Goal: Check status: Check status

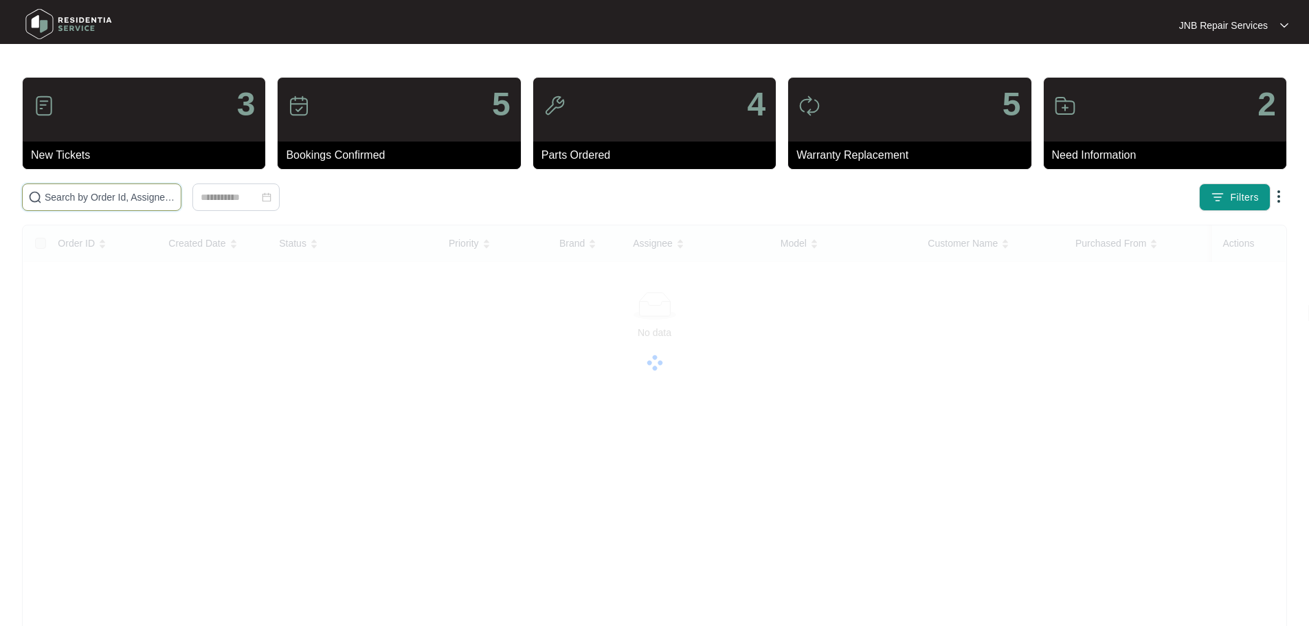
click at [175, 198] on input "text" at bounding box center [110, 197] width 131 height 15
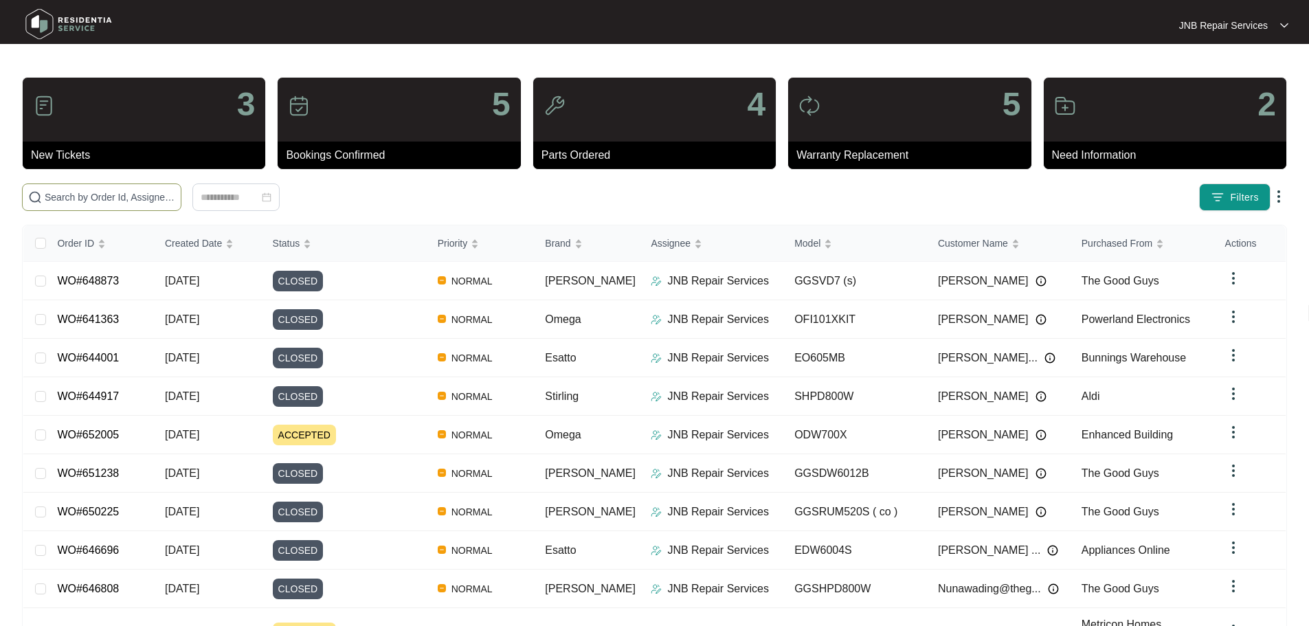
paste input "651805"
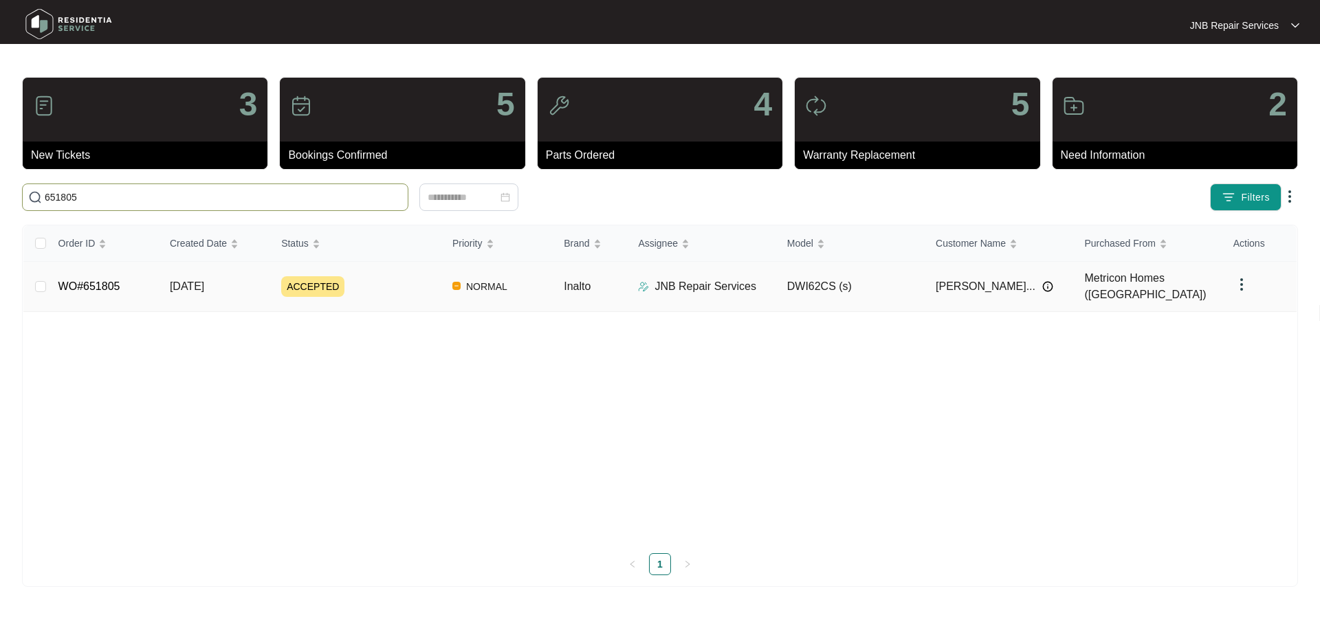
type input "651805"
click at [414, 283] on div "ACCEPTED" at bounding box center [361, 286] width 160 height 21
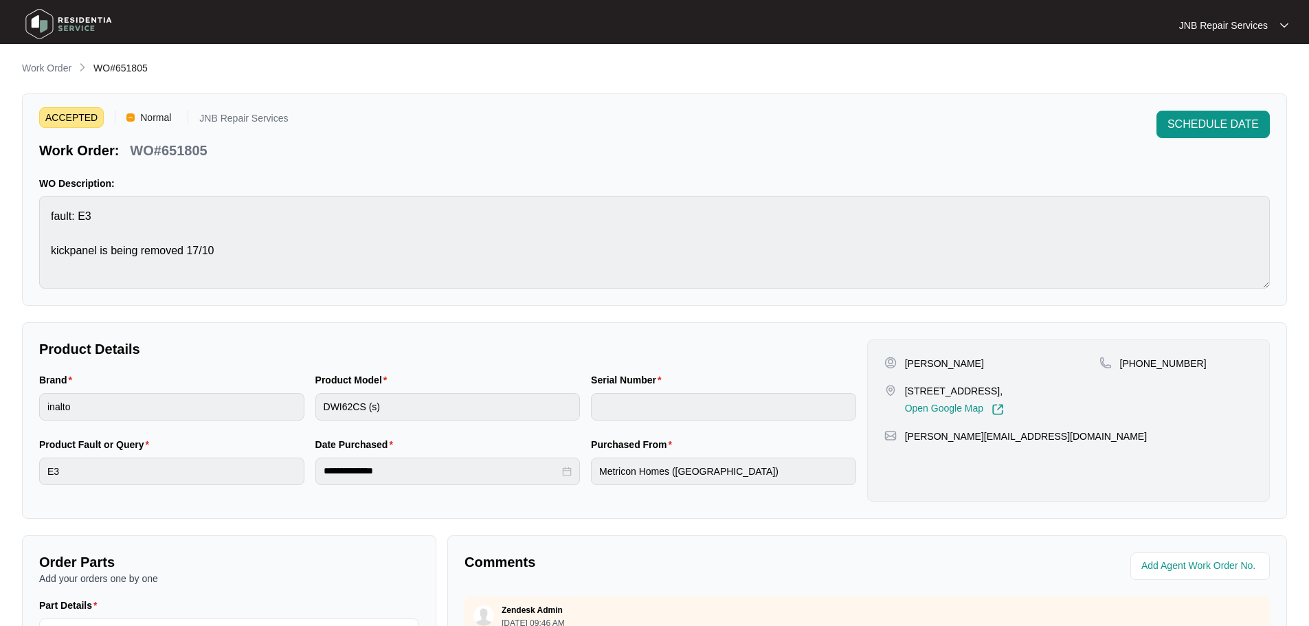
click at [60, 15] on img at bounding box center [69, 23] width 96 height 41
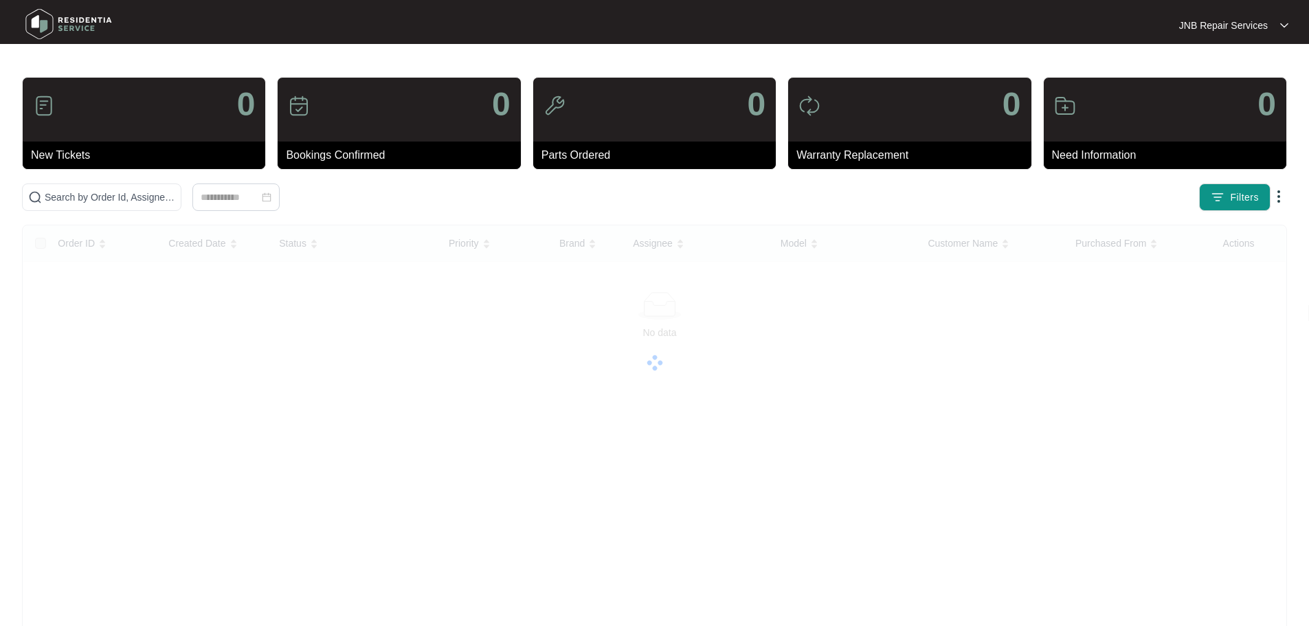
click at [60, 15] on img at bounding box center [69, 23] width 96 height 41
click at [175, 202] on input "text" at bounding box center [110, 197] width 131 height 15
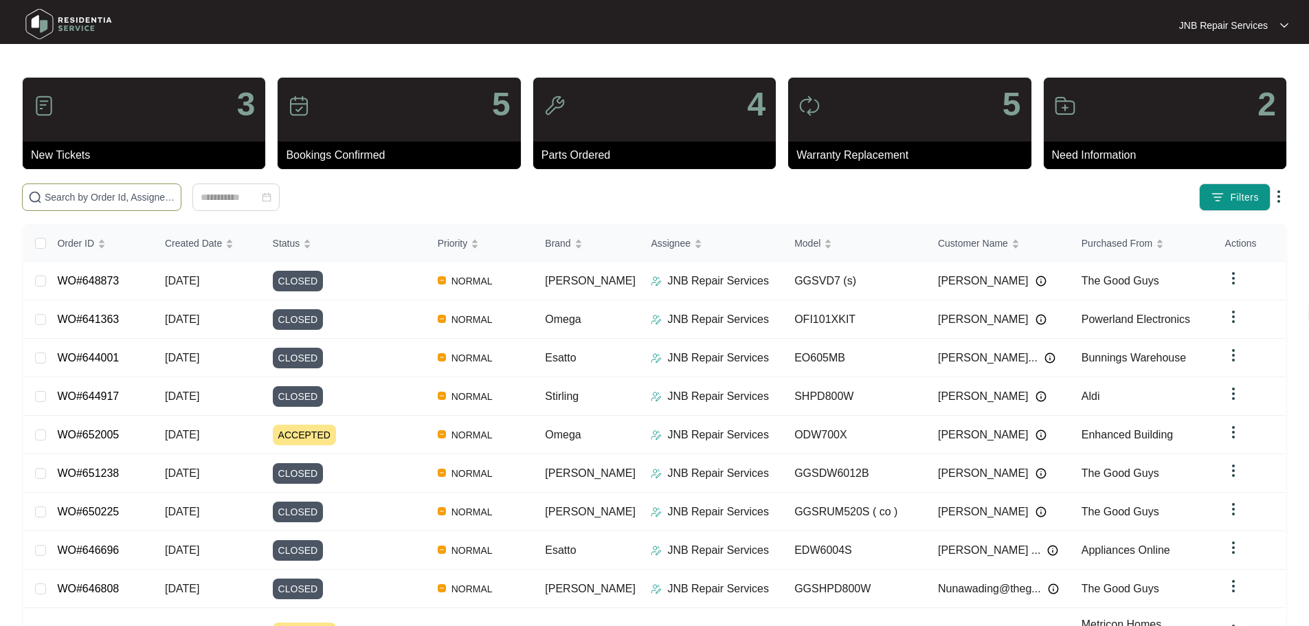
paste input "651601"
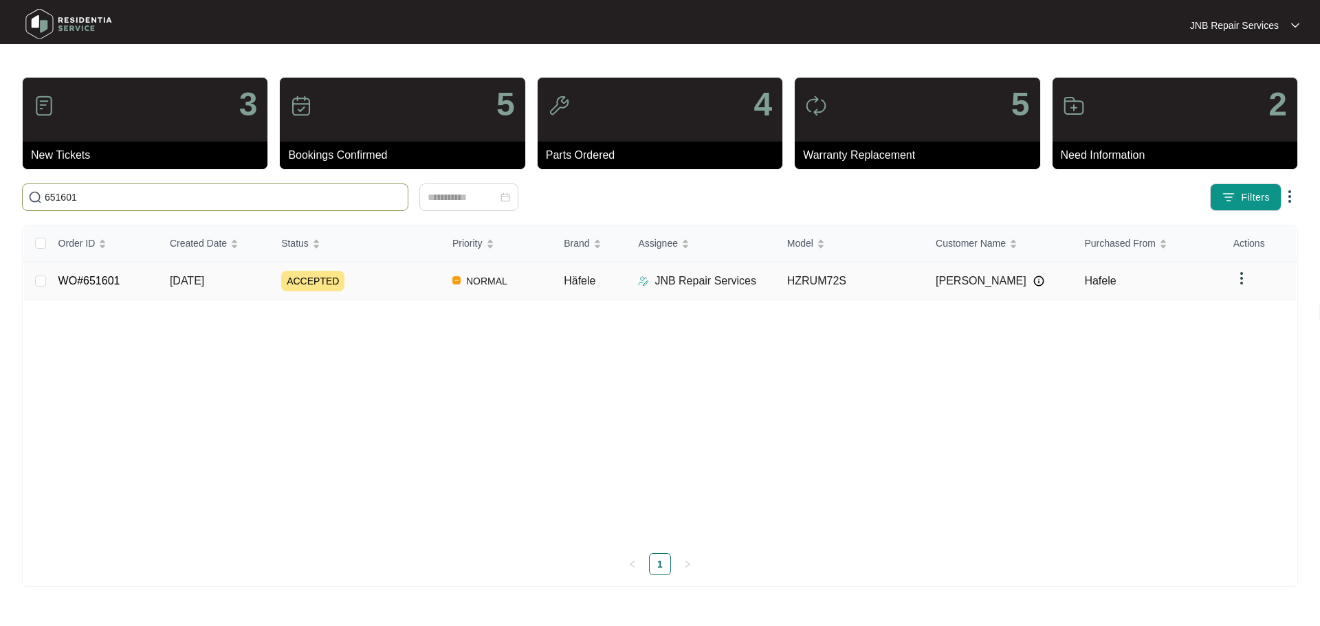
type input "651601"
click at [391, 285] on div "ACCEPTED" at bounding box center [361, 281] width 160 height 21
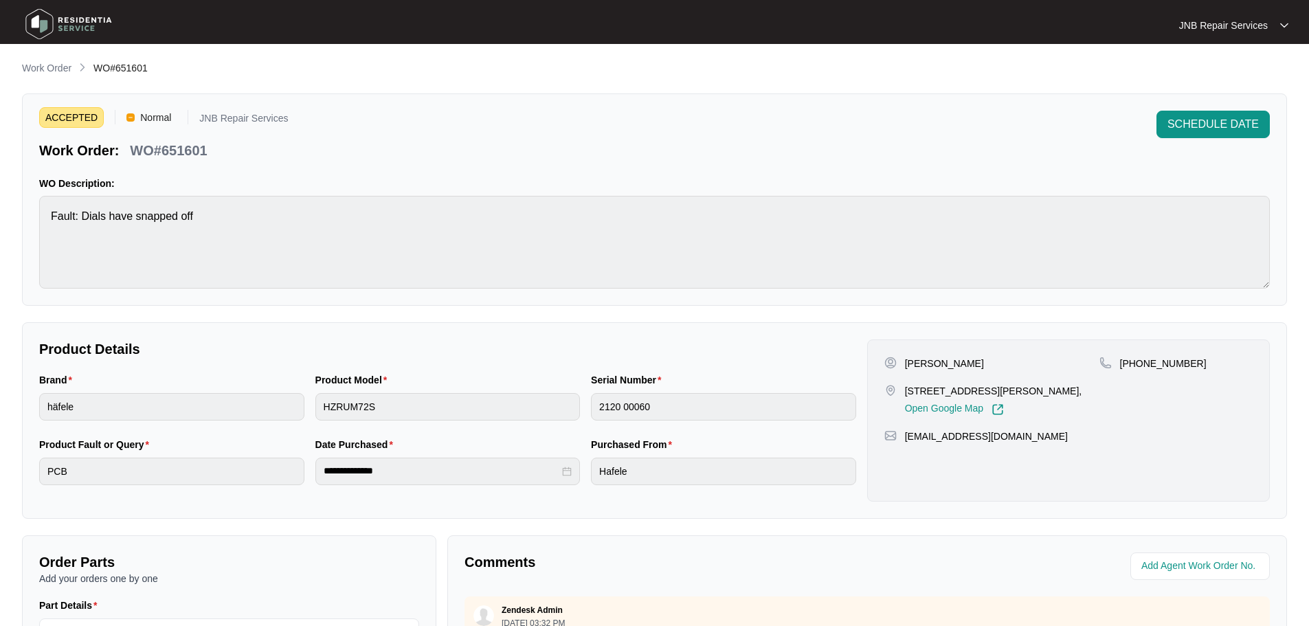
click at [67, 32] on img at bounding box center [69, 23] width 96 height 41
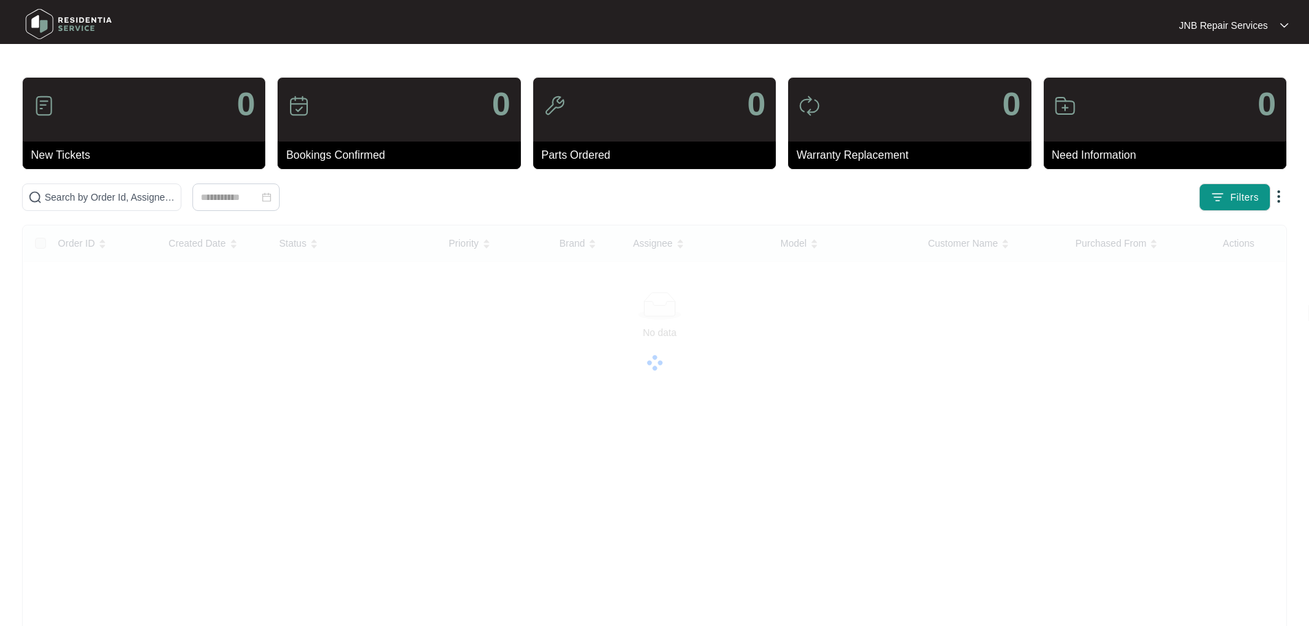
click at [57, 29] on img at bounding box center [69, 23] width 96 height 41
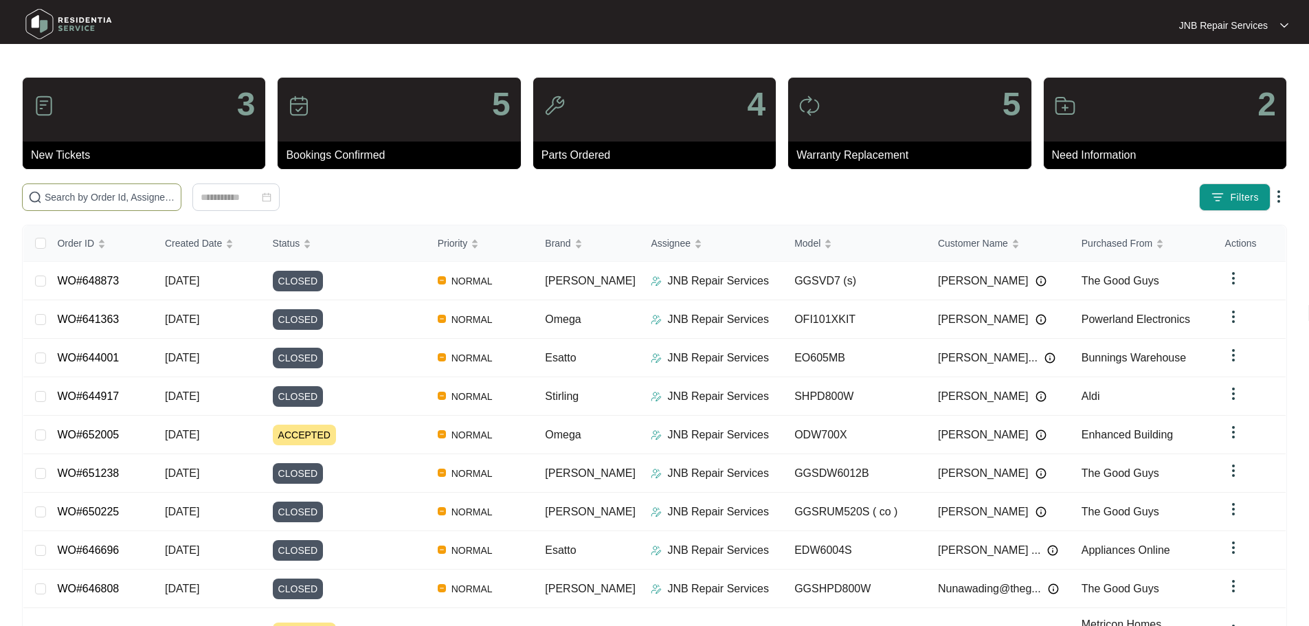
click at [135, 199] on input "text" at bounding box center [110, 197] width 131 height 15
paste input "651594"
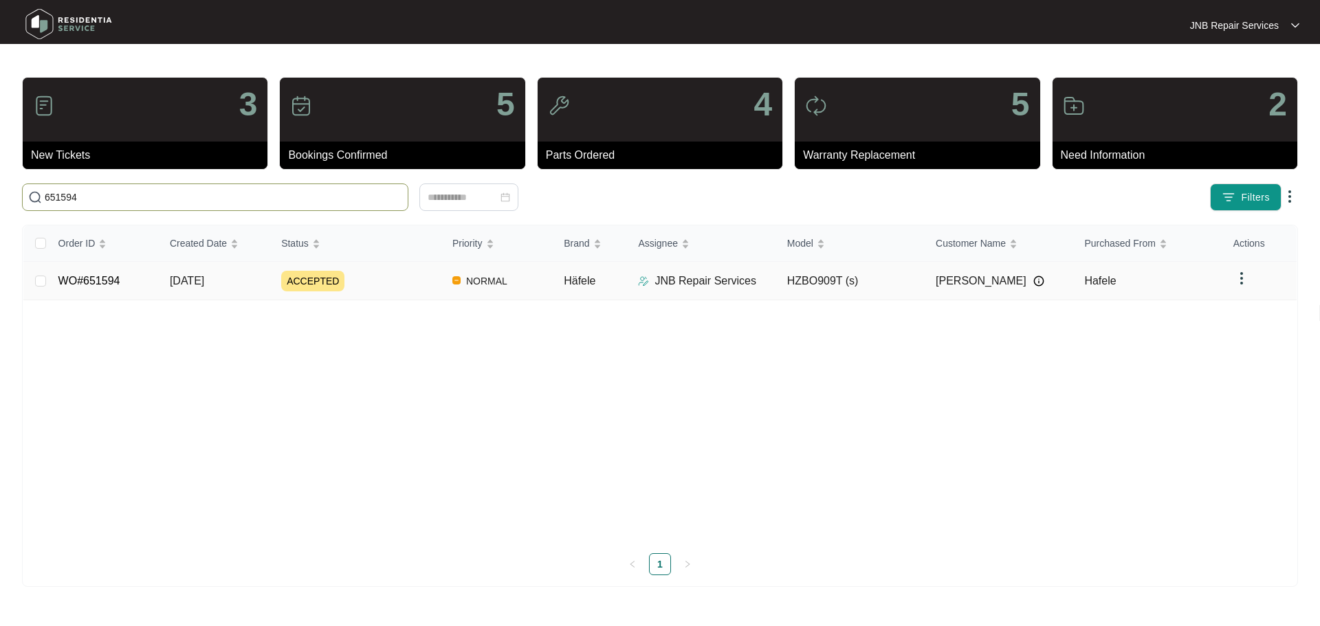
type input "651594"
click at [396, 284] on div "ACCEPTED" at bounding box center [361, 281] width 160 height 21
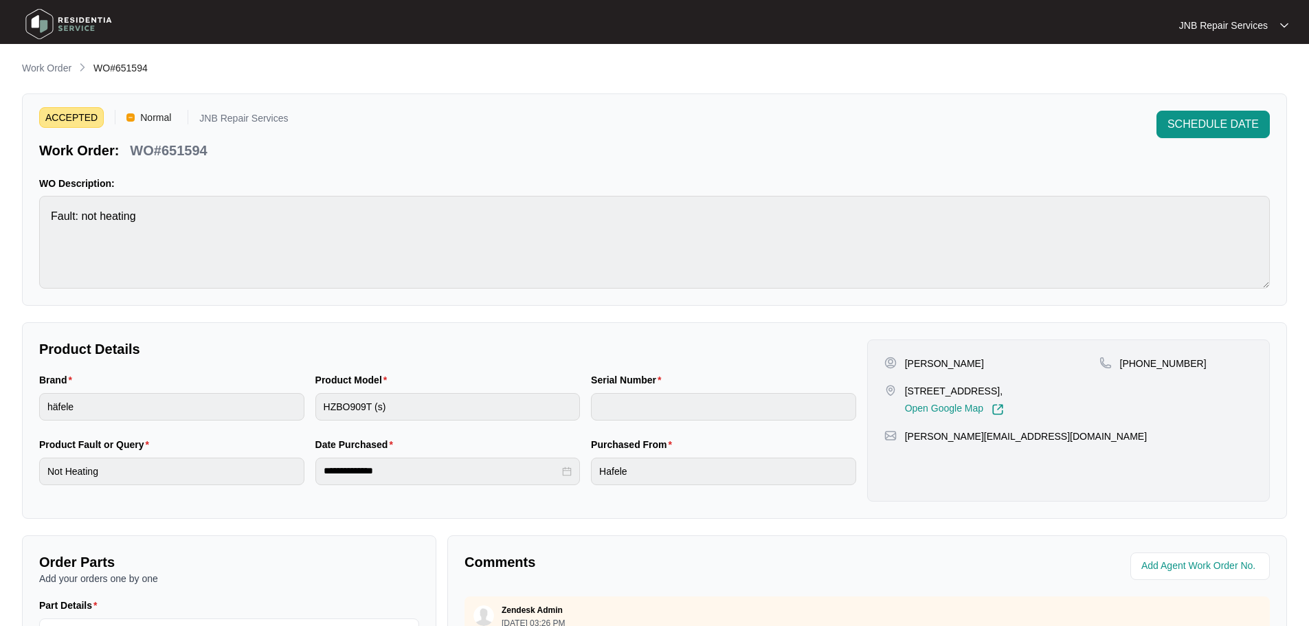
click at [60, 19] on img at bounding box center [69, 23] width 96 height 41
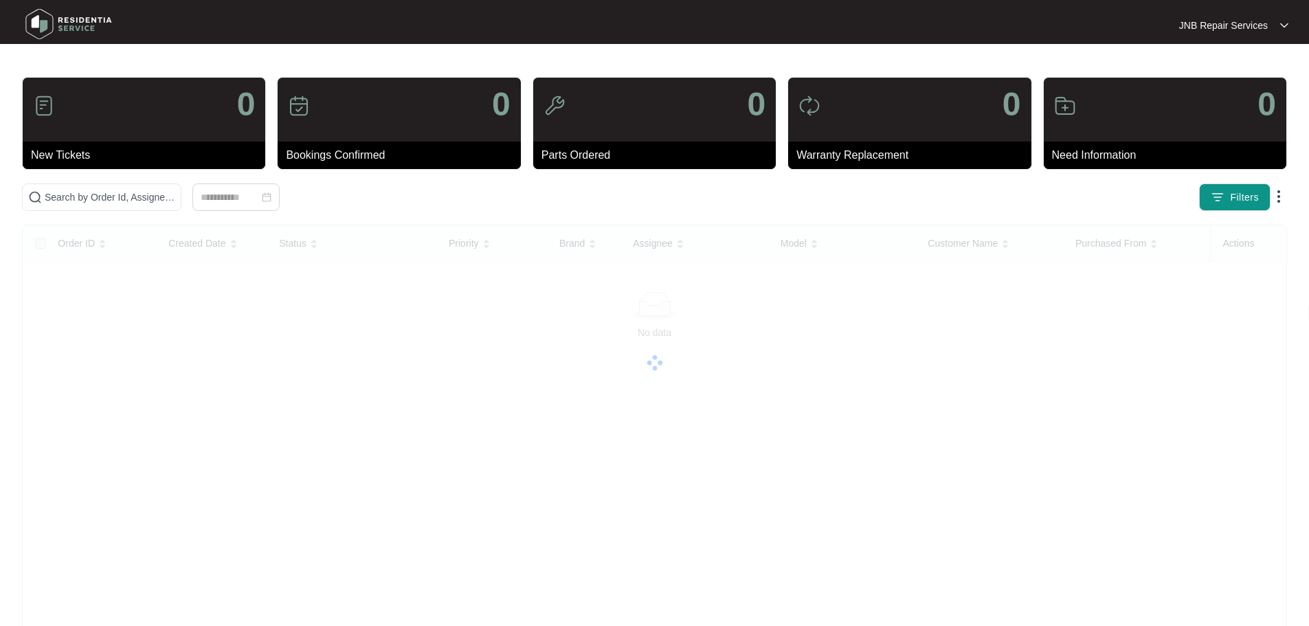
click at [60, 19] on img at bounding box center [69, 23] width 96 height 41
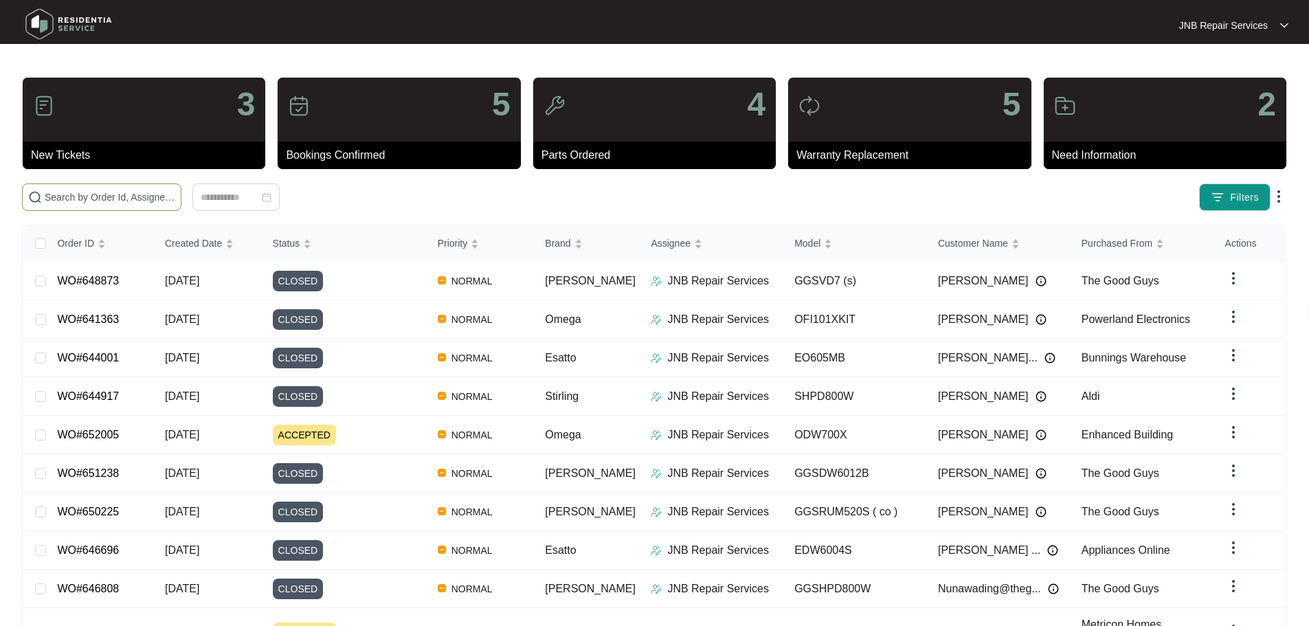
click at [159, 202] on input "text" at bounding box center [110, 197] width 131 height 15
paste input "651504"
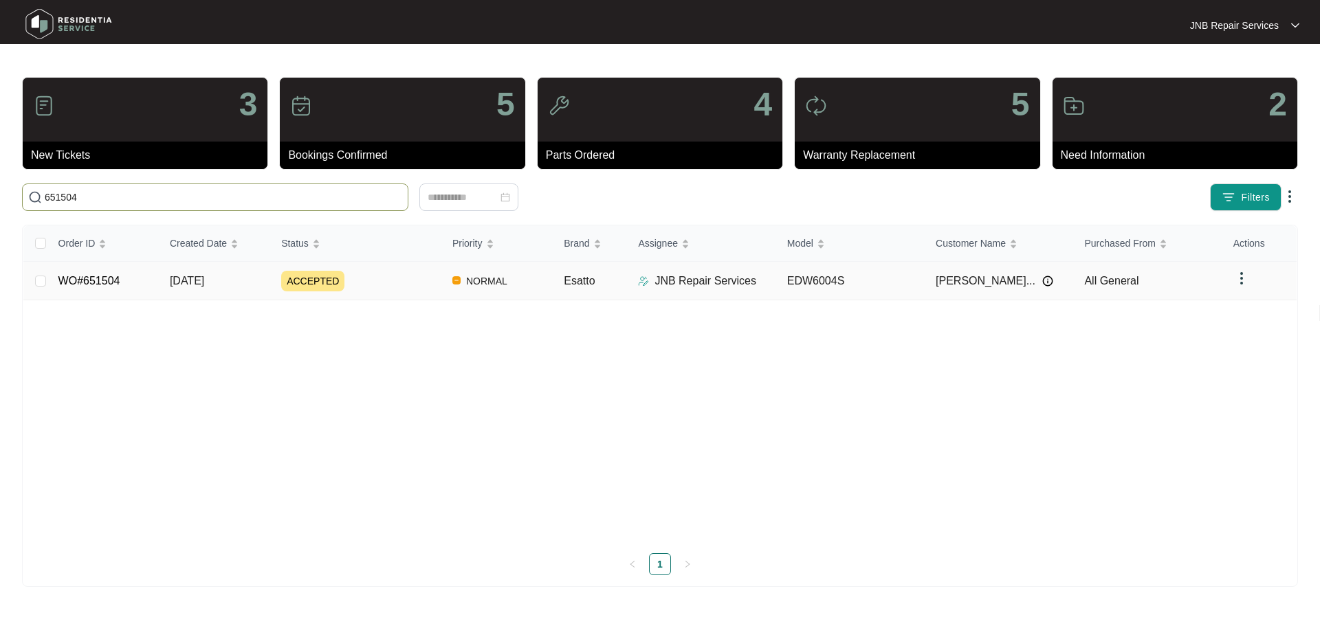
type input "651504"
click at [370, 278] on div "ACCEPTED" at bounding box center [361, 281] width 160 height 21
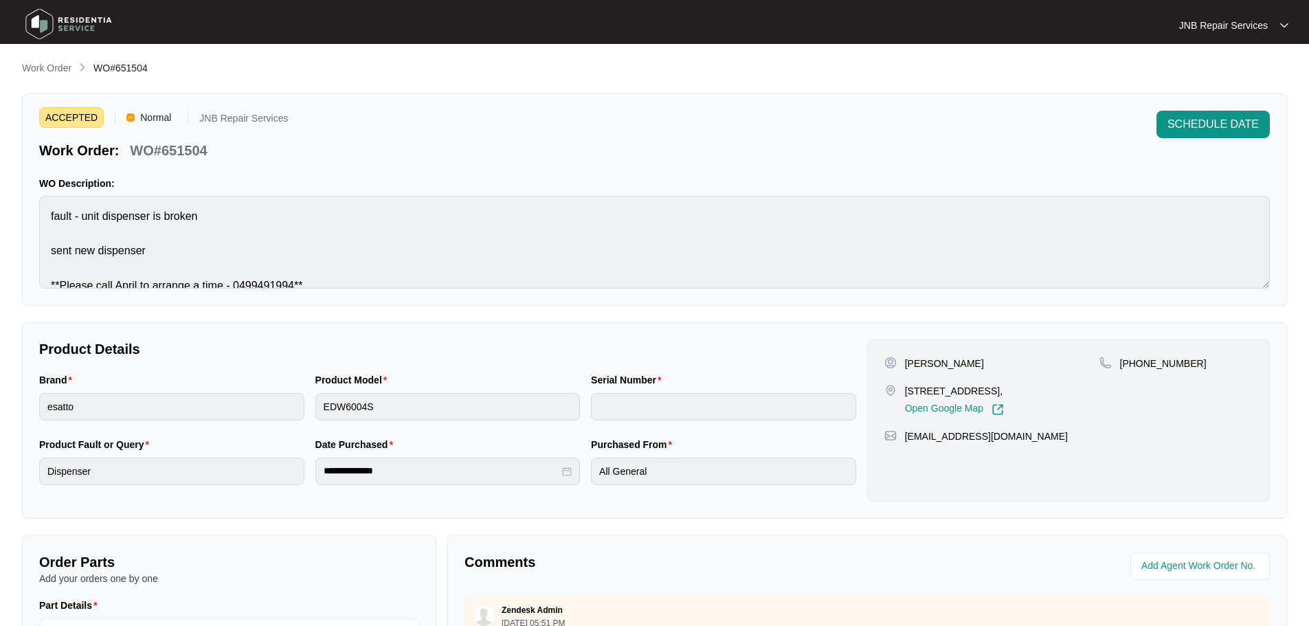
click at [68, 31] on img at bounding box center [69, 23] width 96 height 41
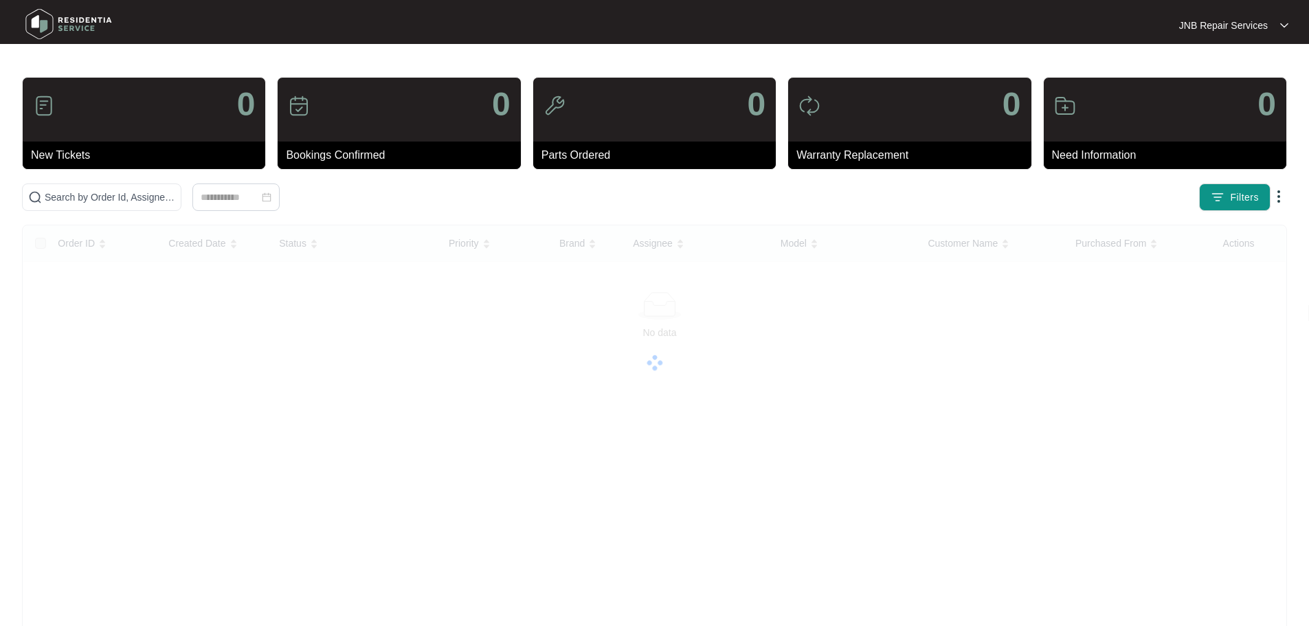
click at [68, 31] on img at bounding box center [69, 23] width 96 height 41
click at [175, 199] on input "text" at bounding box center [110, 197] width 131 height 15
paste input "650920"
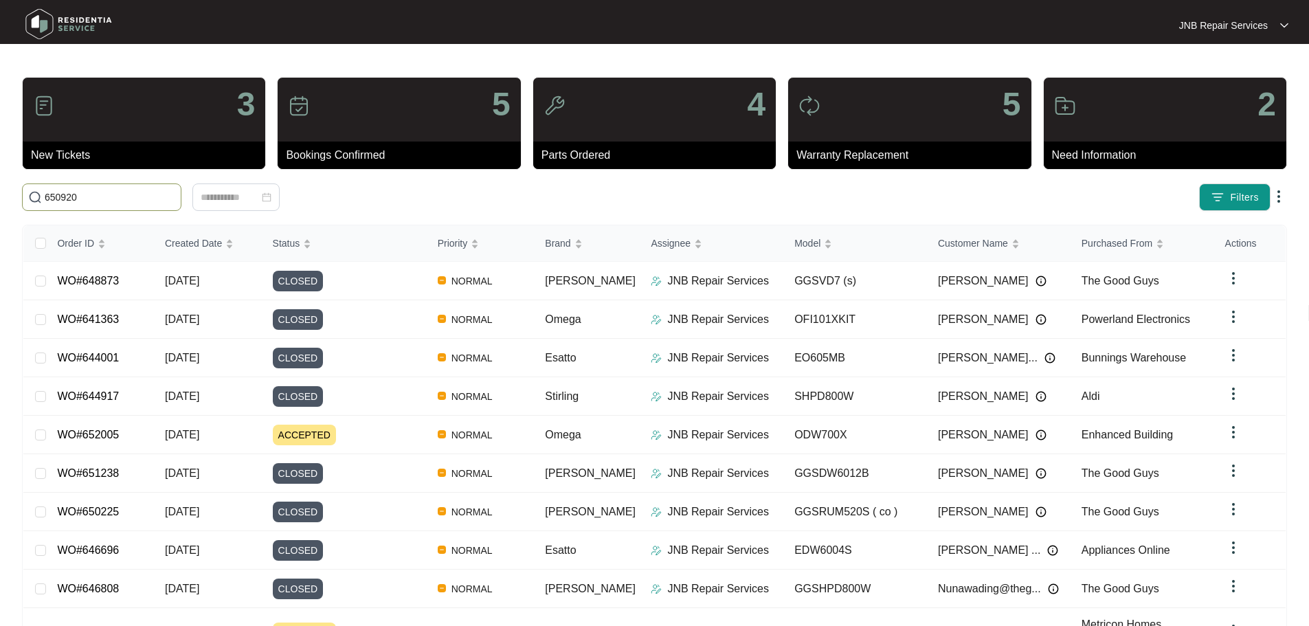
drag, startPoint x: 65, startPoint y: 195, endPoint x: 0, endPoint y: 196, distance: 64.6
click at [0, 196] on main "3 New Tickets 5 Bookings Confirmed 4 Parts Ordered 5 Warranty Replacement 2 Nee…" at bounding box center [654, 362] width 1309 height 725
paste input "text"
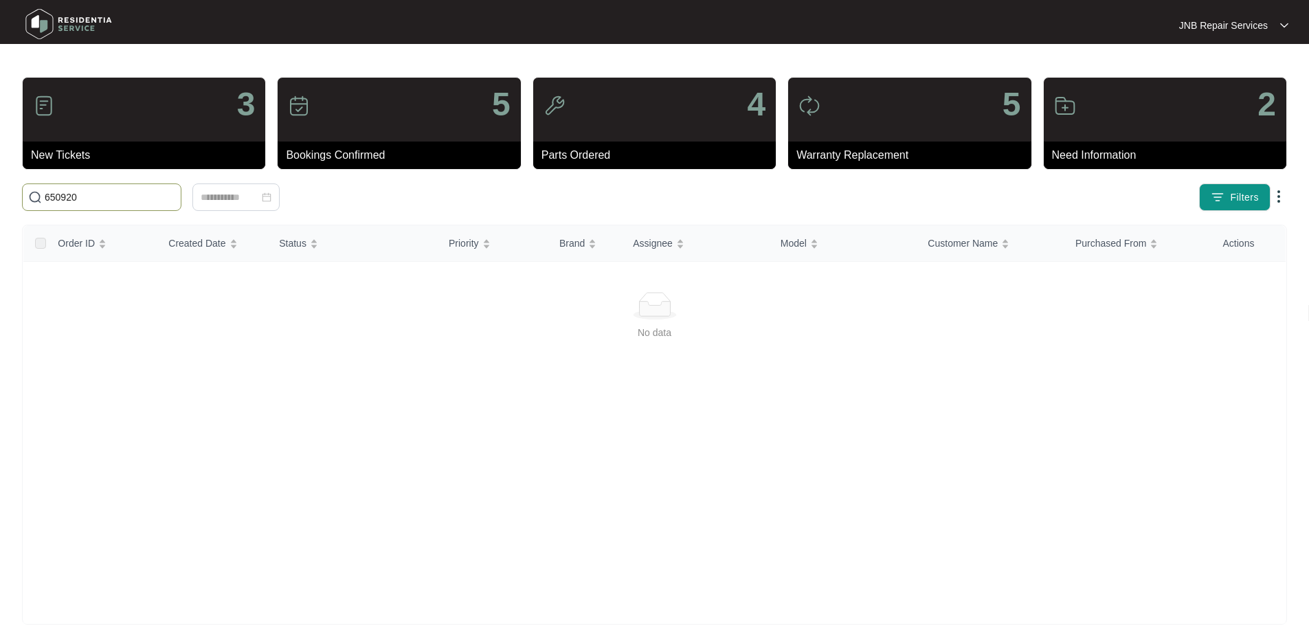
drag, startPoint x: 113, startPoint y: 193, endPoint x: 0, endPoint y: 191, distance: 113.4
click at [0, 192] on main "3 New Tickets 5 Bookings Confirmed 4 Parts Ordered 5 Warranty Replacement 2 Nee…" at bounding box center [654, 323] width 1309 height 647
paste input "text"
drag, startPoint x: 244, startPoint y: 197, endPoint x: 0, endPoint y: 184, distance: 244.3
click at [0, 186] on main "3 New Tickets 5 Bookings Confirmed 4 Parts Ordered 5 Warranty Replacement 2 Nee…" at bounding box center [654, 323] width 1309 height 647
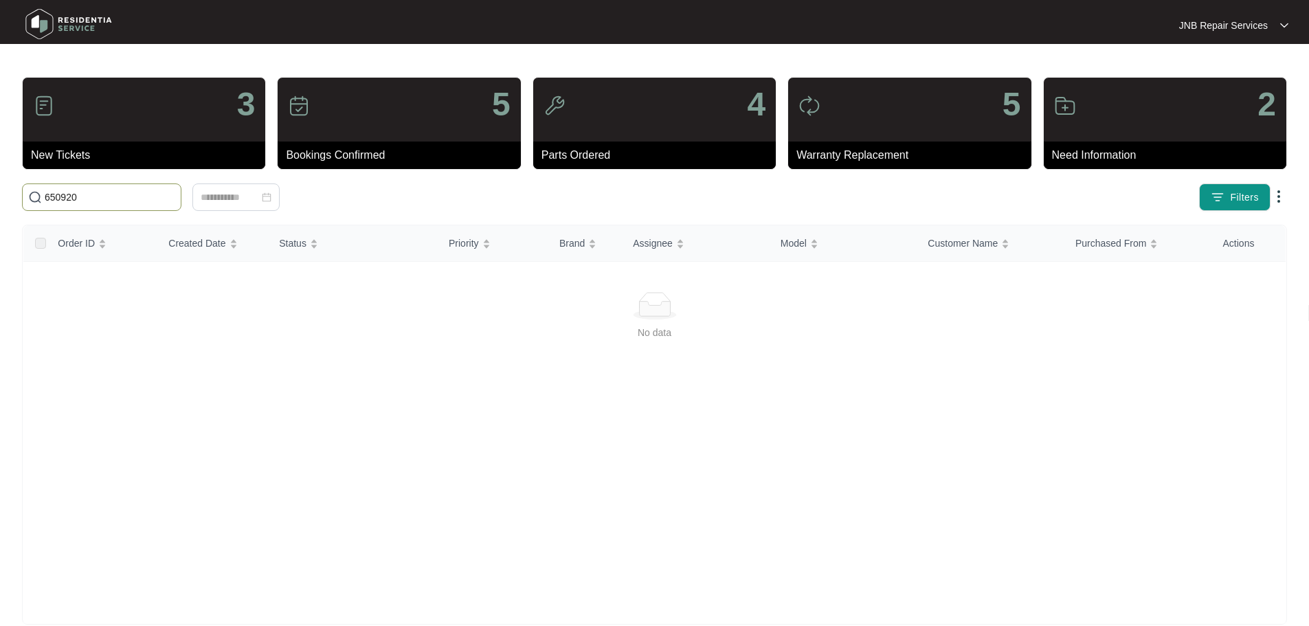
paste input "text"
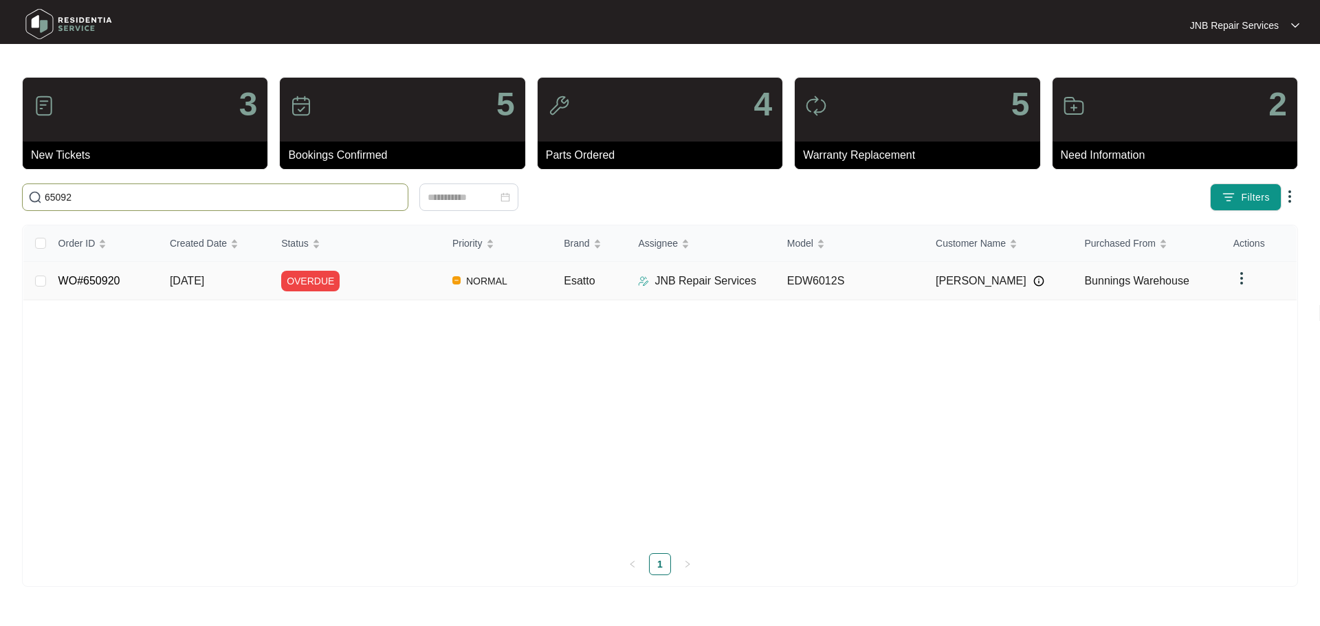
type input "65092"
click at [390, 284] on div "OVERDUE" at bounding box center [361, 281] width 160 height 21
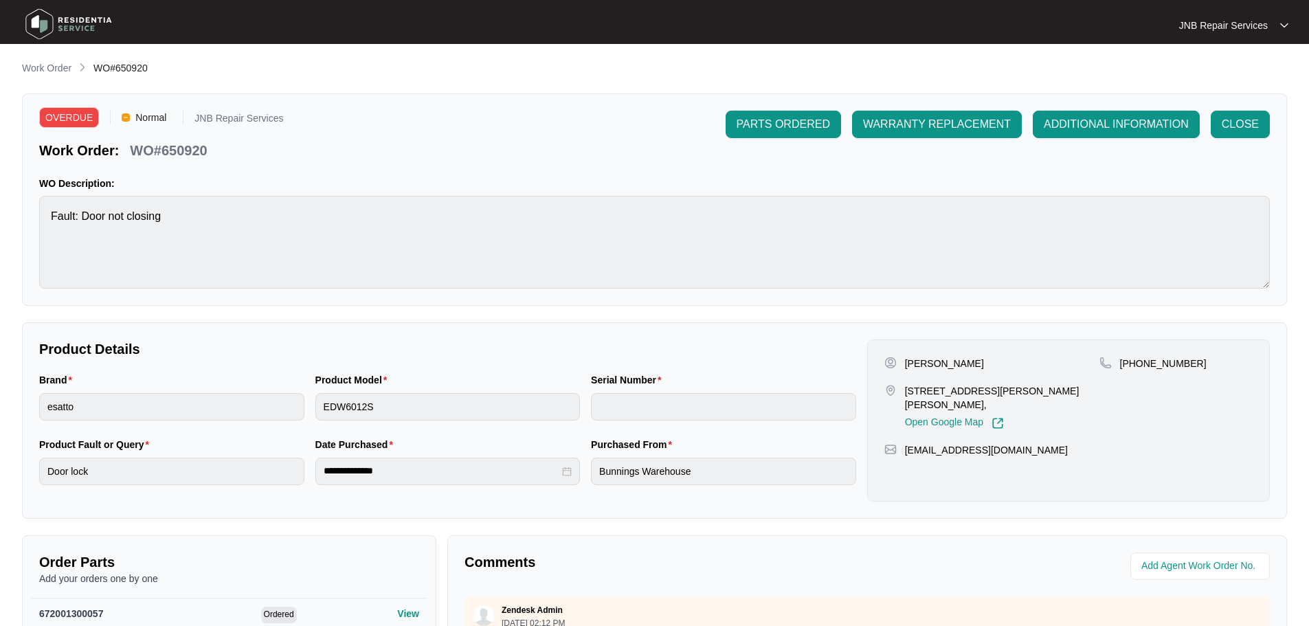
click at [82, 22] on img at bounding box center [69, 23] width 96 height 41
